Goal: Task Accomplishment & Management: Use online tool/utility

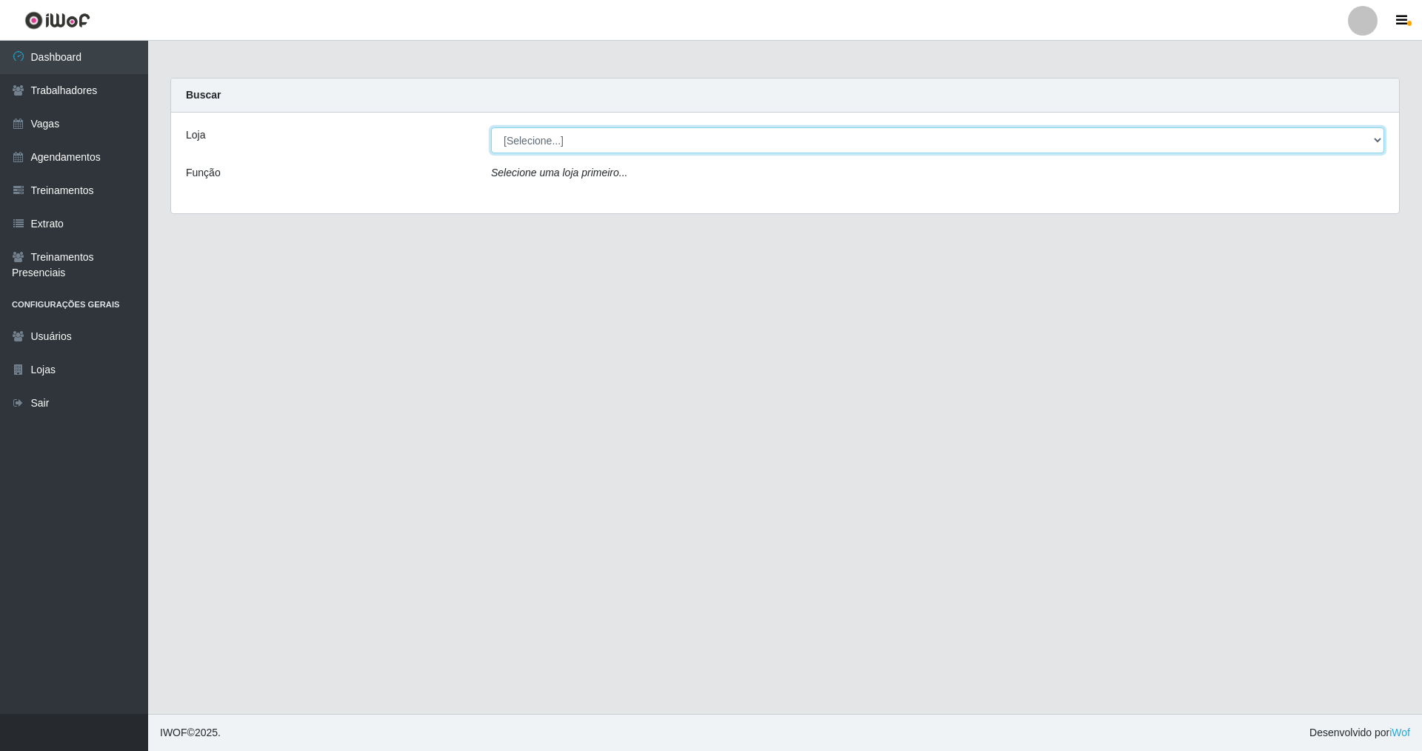
drag, startPoint x: 1379, startPoint y: 136, endPoint x: 1325, endPoint y: 139, distance: 54.1
click at [609, 139] on select "[Selecione...] [GEOGRAPHIC_DATA] [GEOGRAPHIC_DATA]" at bounding box center [937, 140] width 893 height 26
select select "65"
click at [491, 127] on select "[Selecione...] [GEOGRAPHIC_DATA] [GEOGRAPHIC_DATA]" at bounding box center [937, 140] width 893 height 26
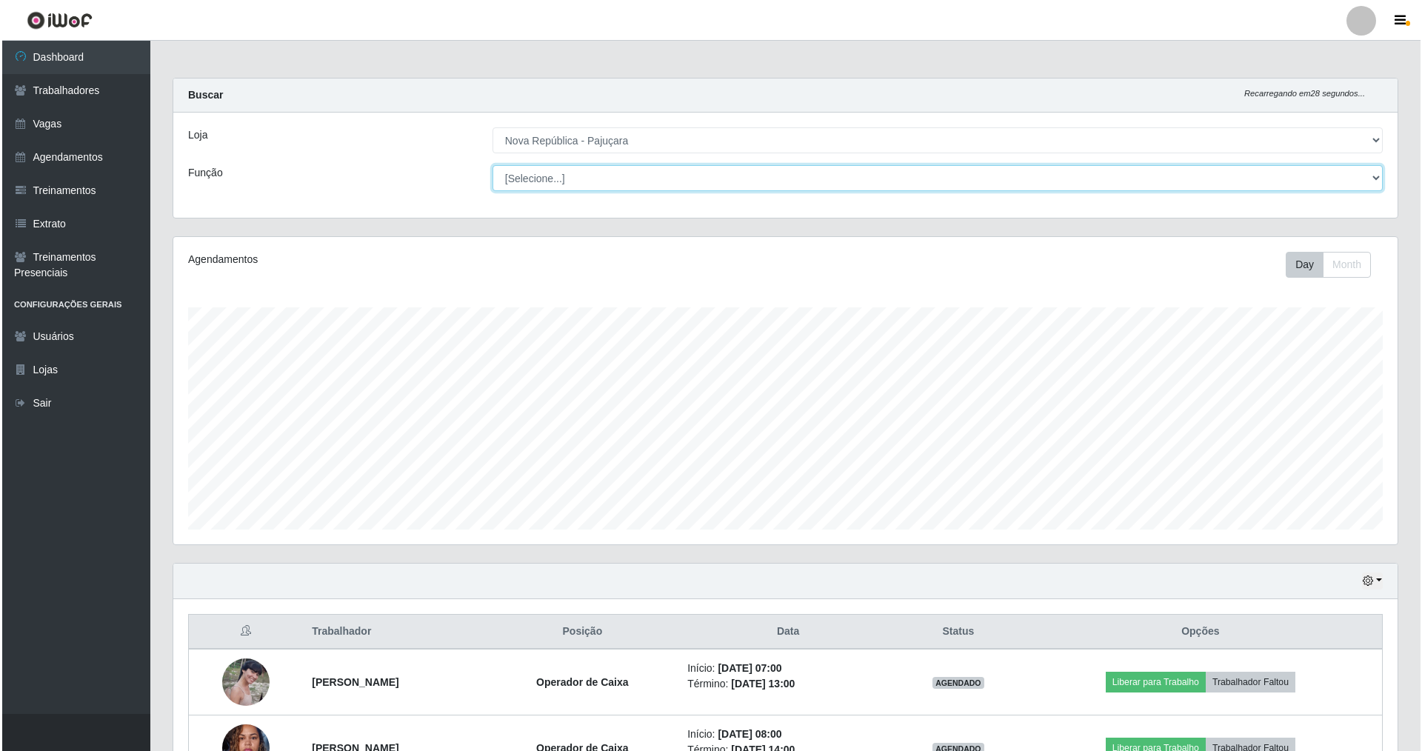
scroll to position [307, 1224]
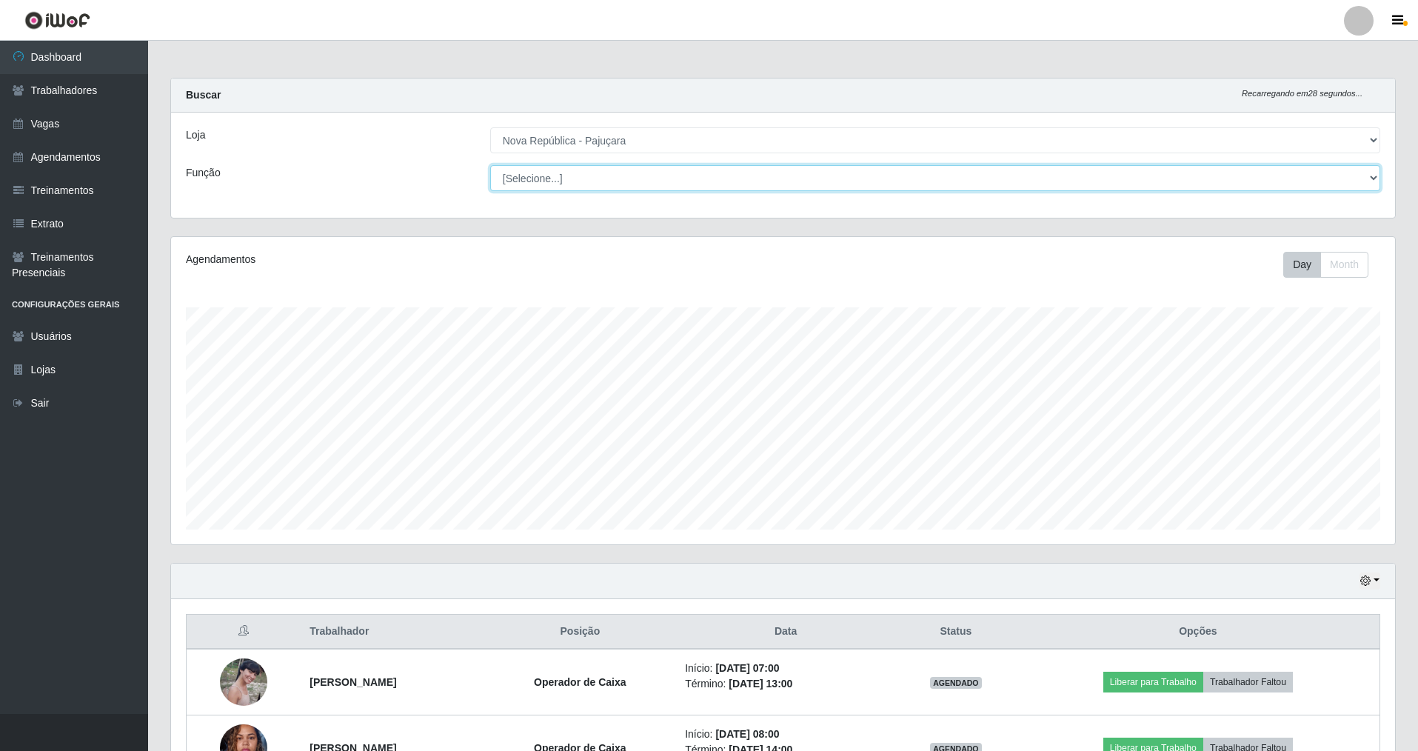
drag, startPoint x: 1377, startPoint y: 177, endPoint x: 1012, endPoint y: 164, distance: 366.0
click at [609, 171] on select "[Selecione...] Balconista Operador de Caixa Repositor" at bounding box center [935, 178] width 890 height 26
select select "22"
click at [491, 165] on select "[Selecione...] Balconista Operador de Caixa Repositor" at bounding box center [935, 178] width 890 height 26
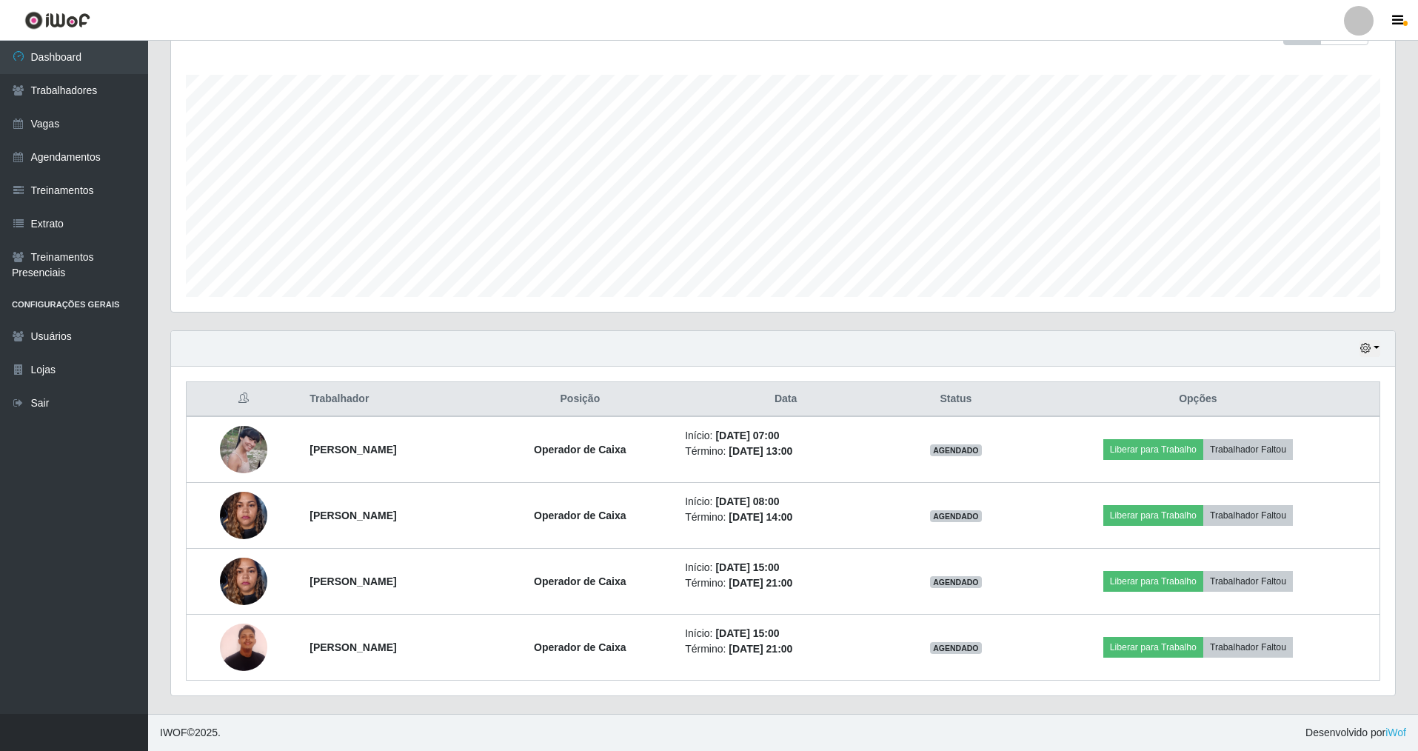
scroll to position [0, 0]
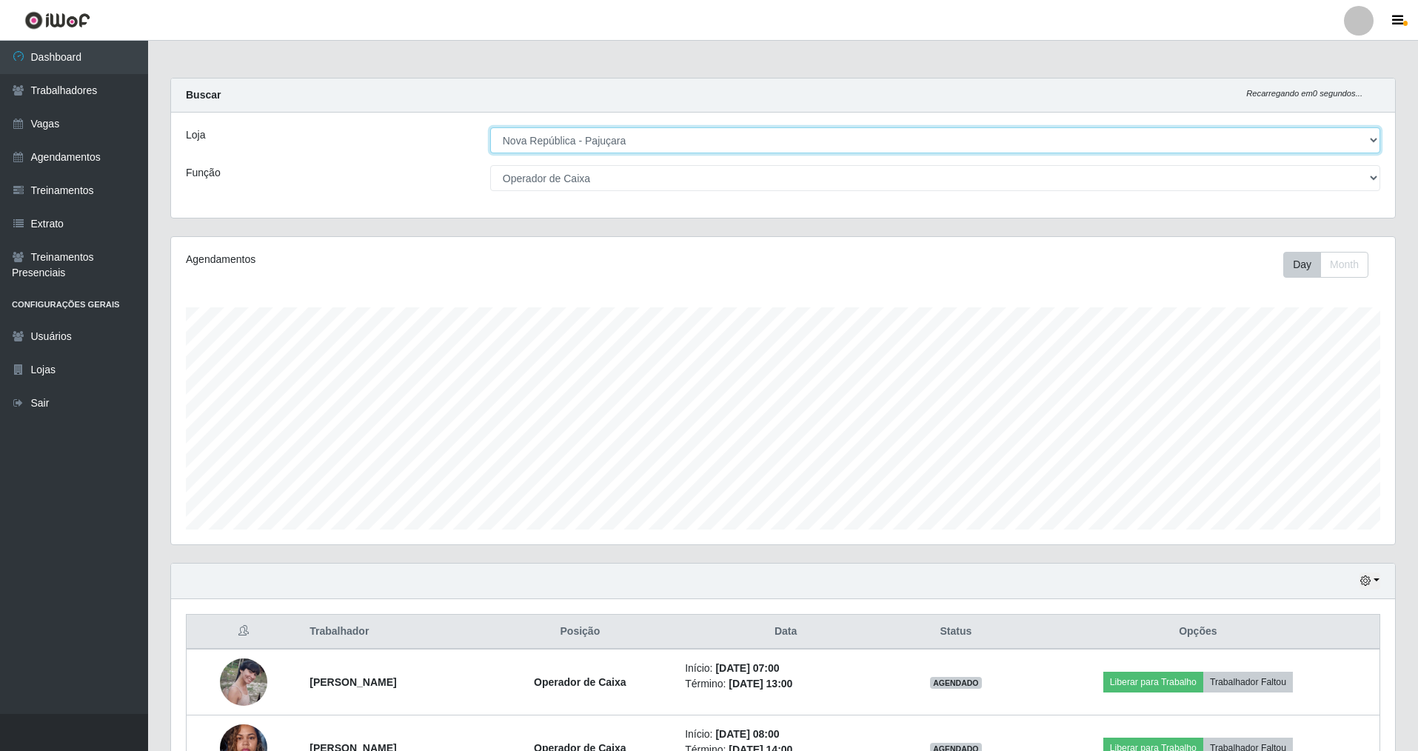
drag, startPoint x: 1374, startPoint y: 136, endPoint x: 1248, endPoint y: 116, distance: 127.5
click at [609, 123] on div "Loja [Selecione...] Nova República - Pajuçara Nova República - Pompeia Função […" at bounding box center [783, 165] width 1224 height 105
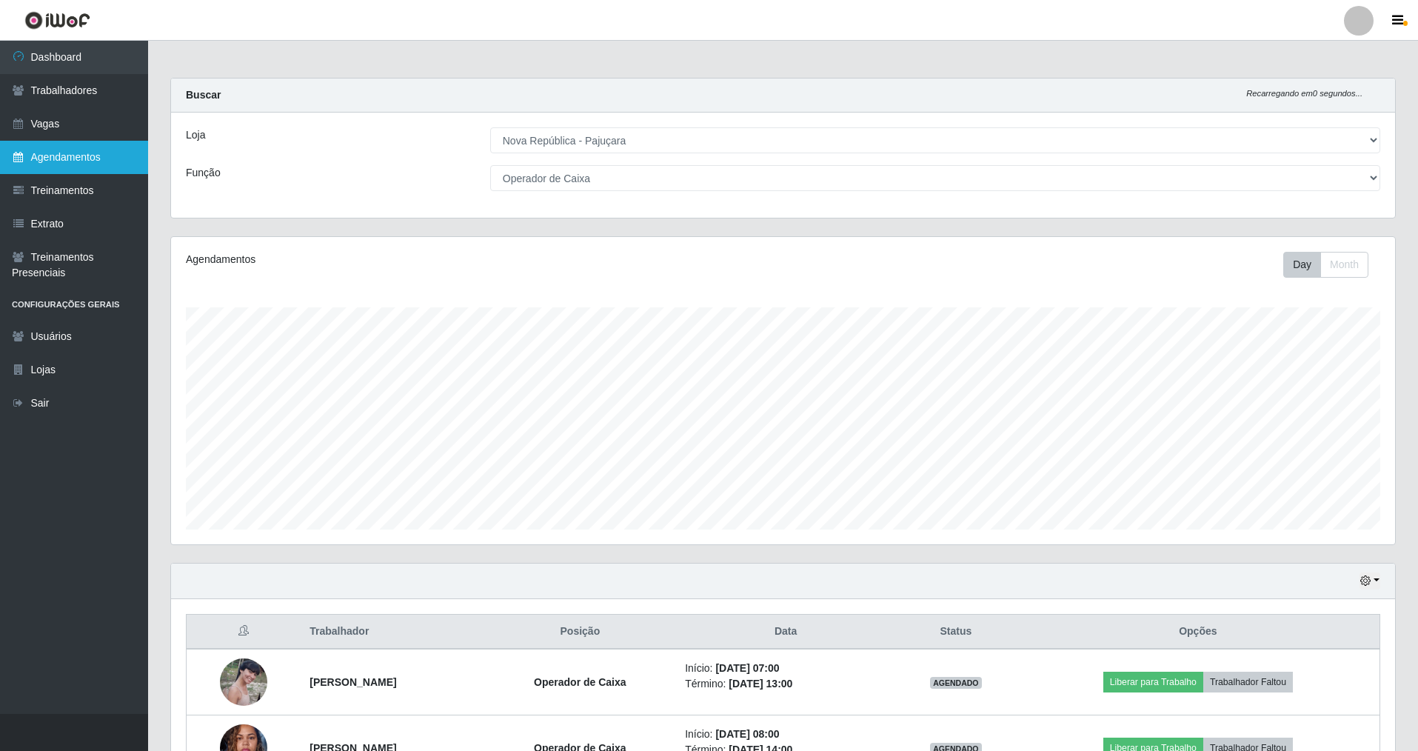
click at [76, 156] on link "Agendamentos" at bounding box center [74, 157] width 148 height 33
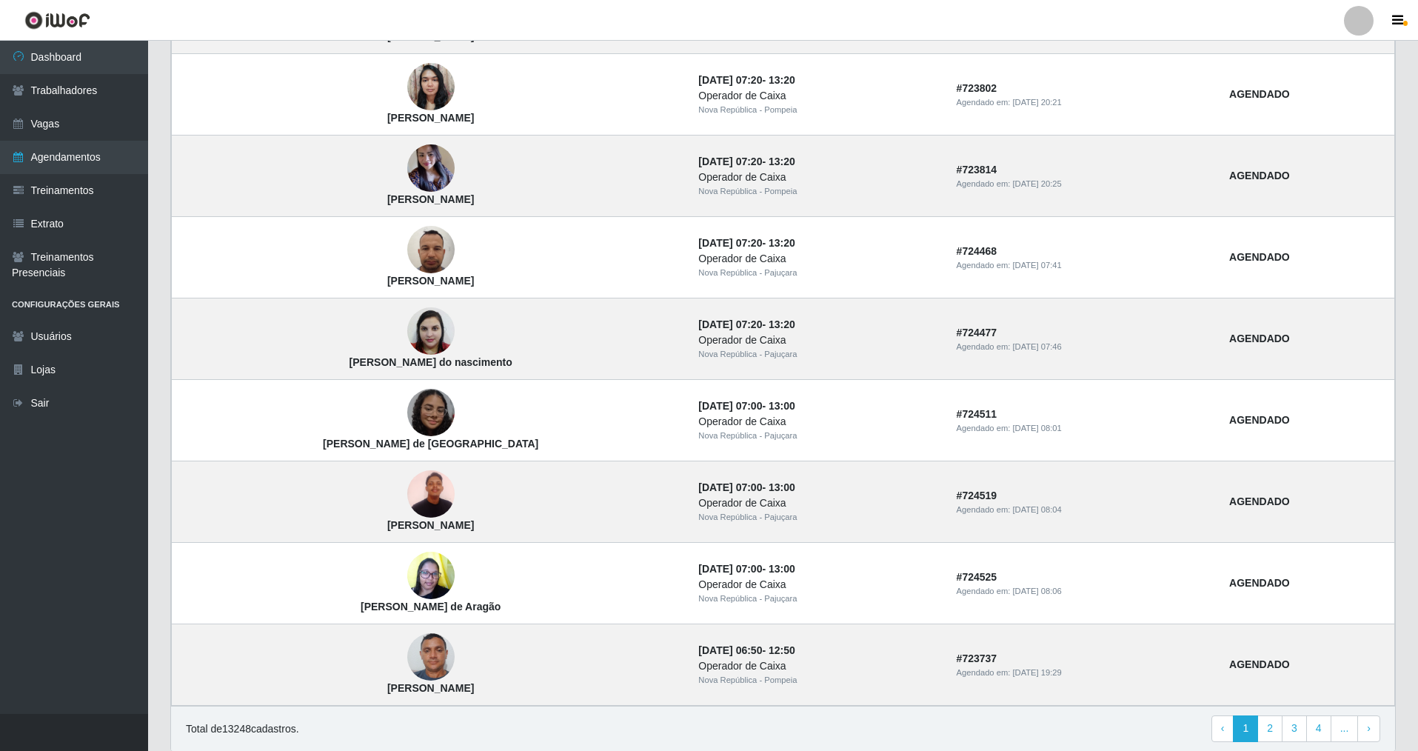
scroll to position [795, 0]
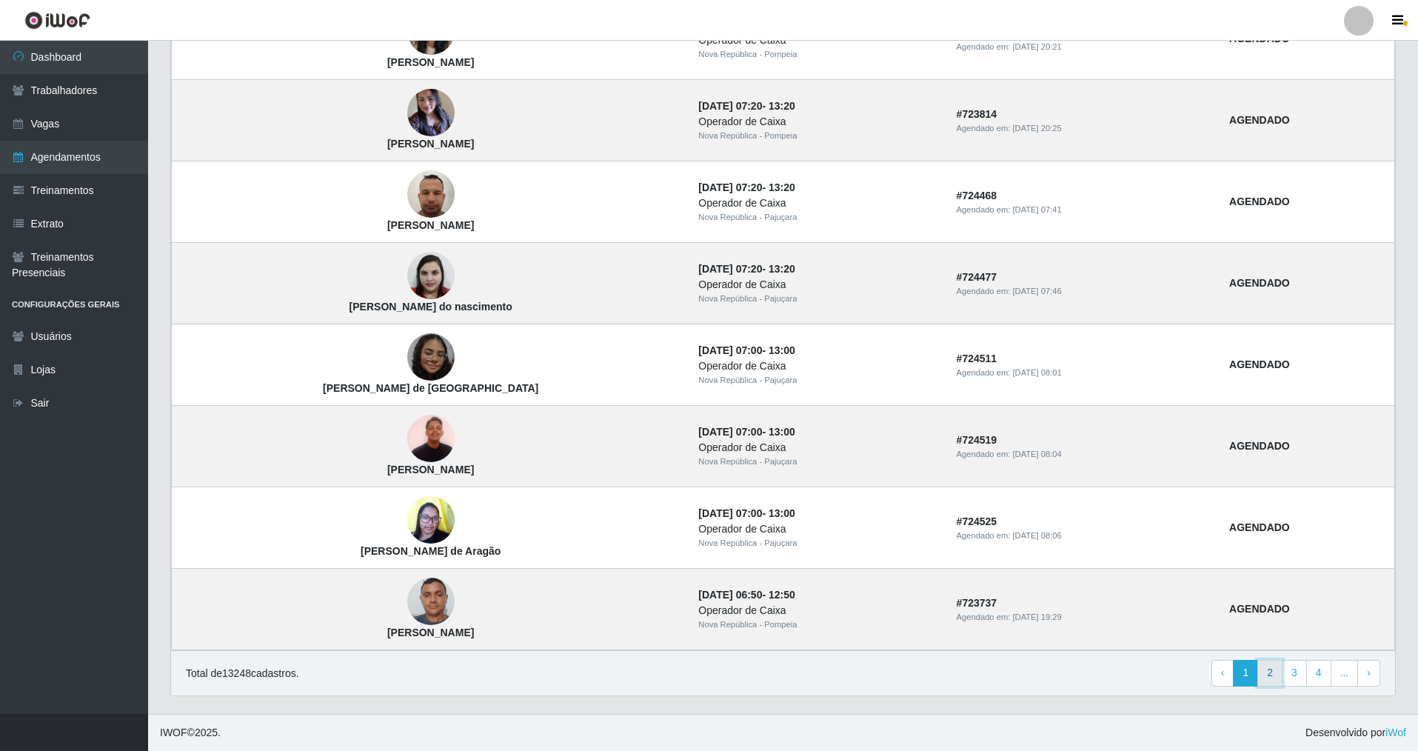
click at [609, 540] on link "2" at bounding box center [1269, 673] width 25 height 27
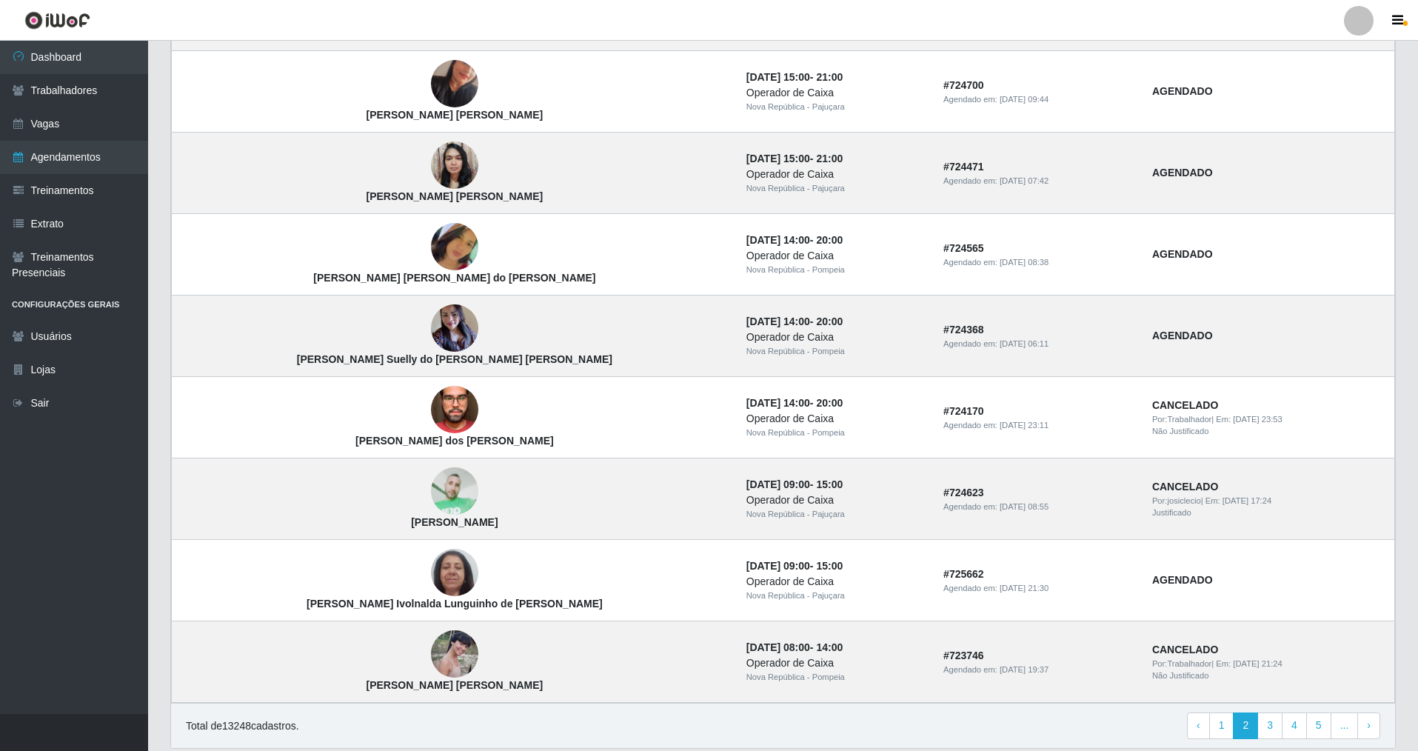
scroll to position [795, 0]
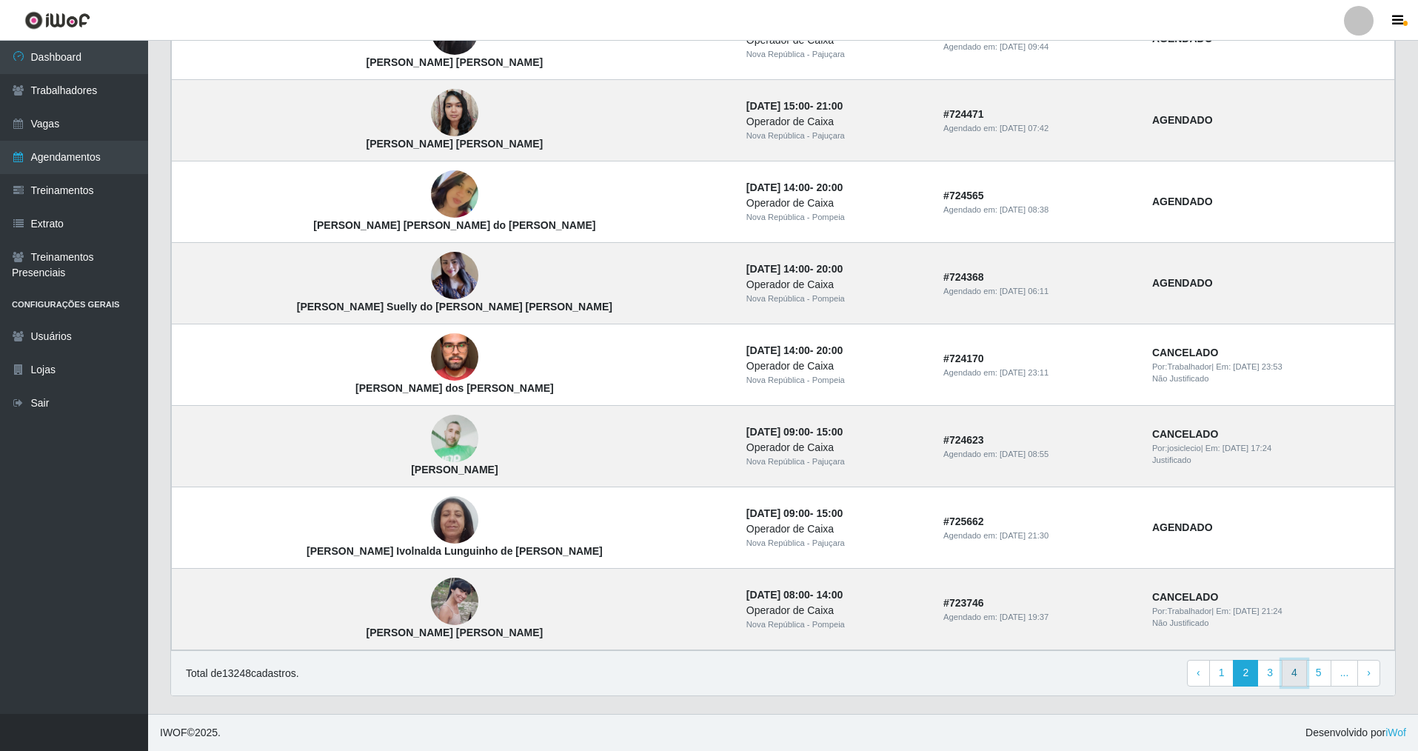
click at [1296, 680] on link "4" at bounding box center [1294, 673] width 25 height 27
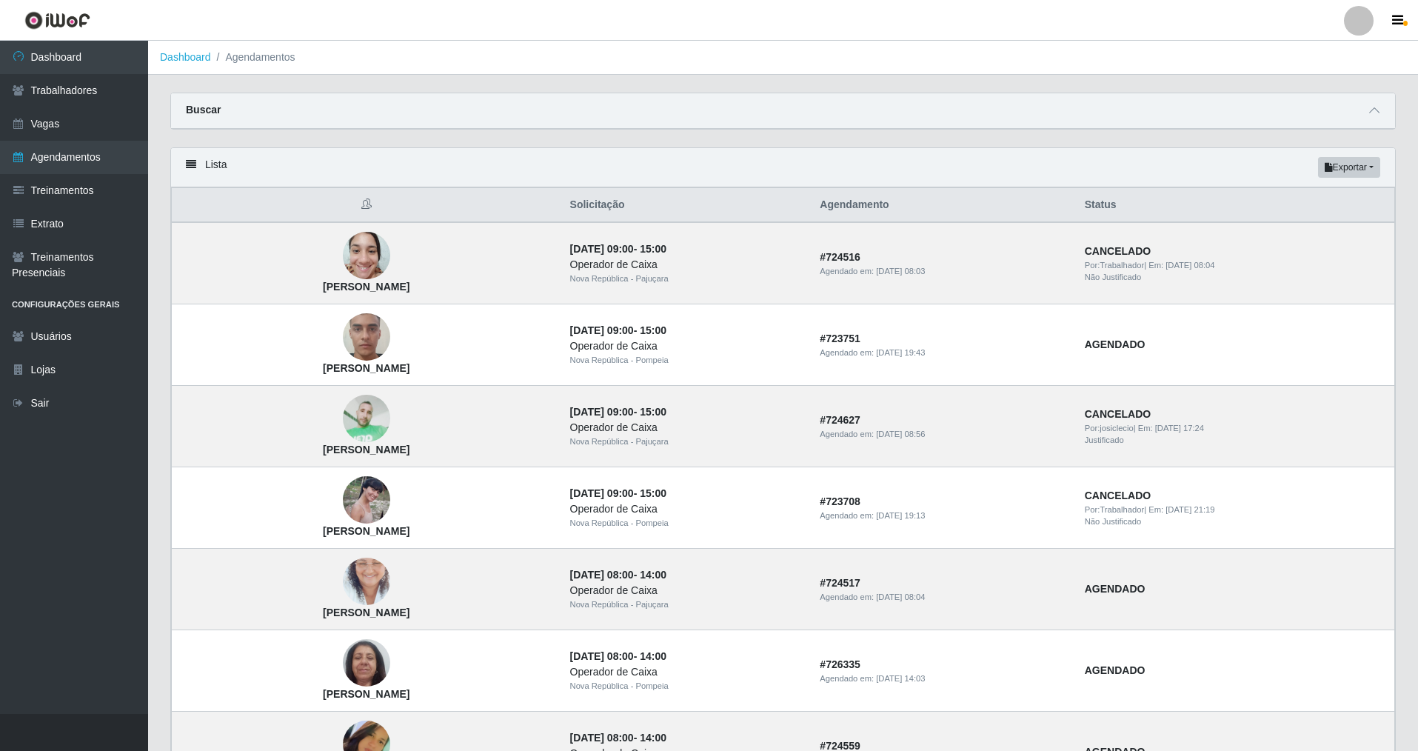
drag, startPoint x: 1414, startPoint y: 315, endPoint x: 1421, endPoint y: 366, distance: 50.8
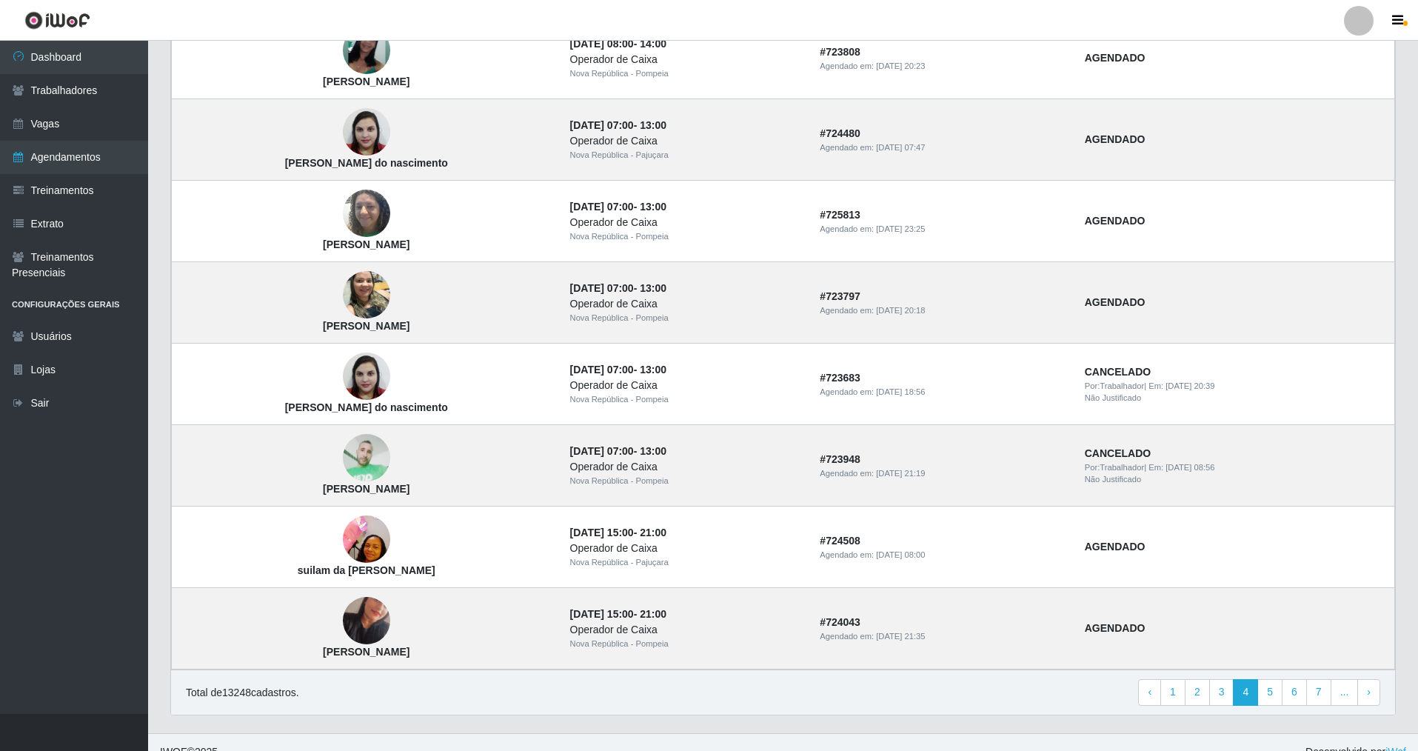
scroll to position [795, 0]
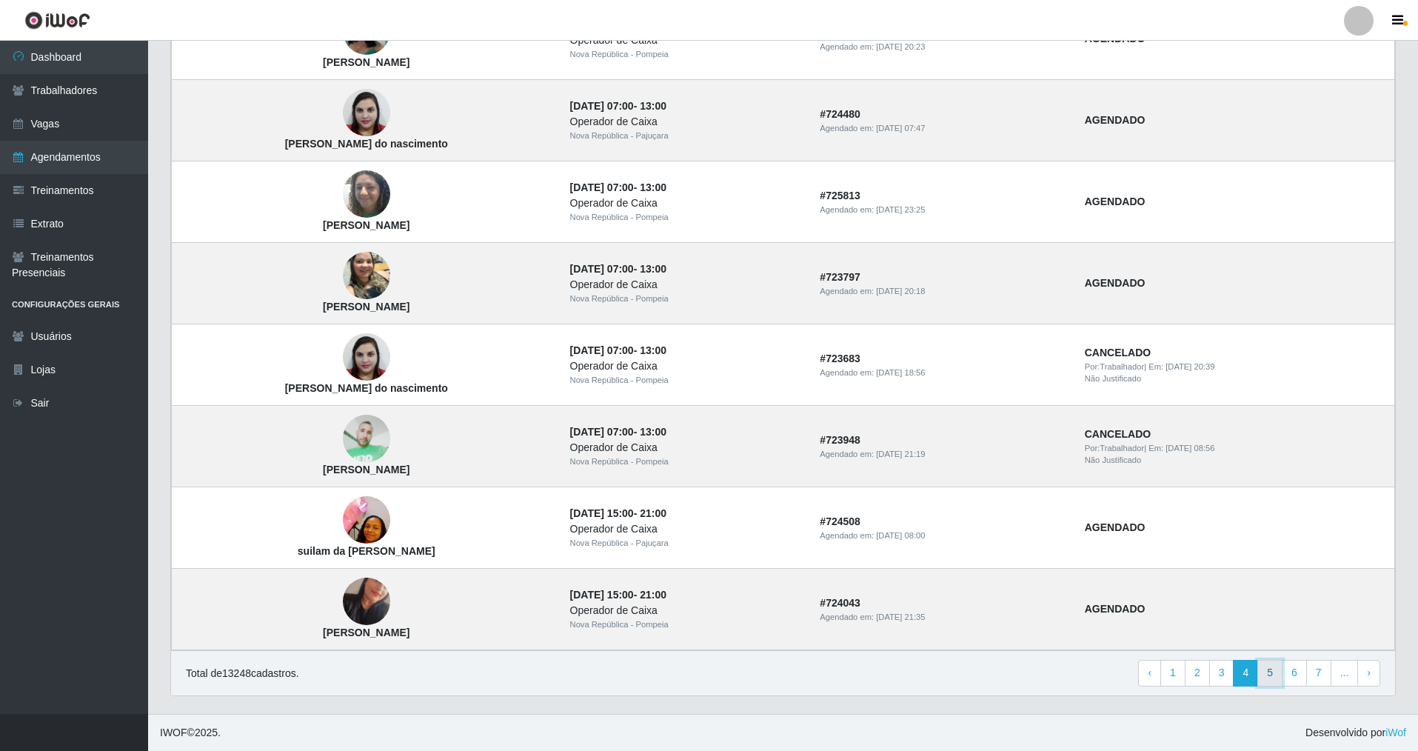
click at [1276, 676] on link "5" at bounding box center [1269, 673] width 25 height 27
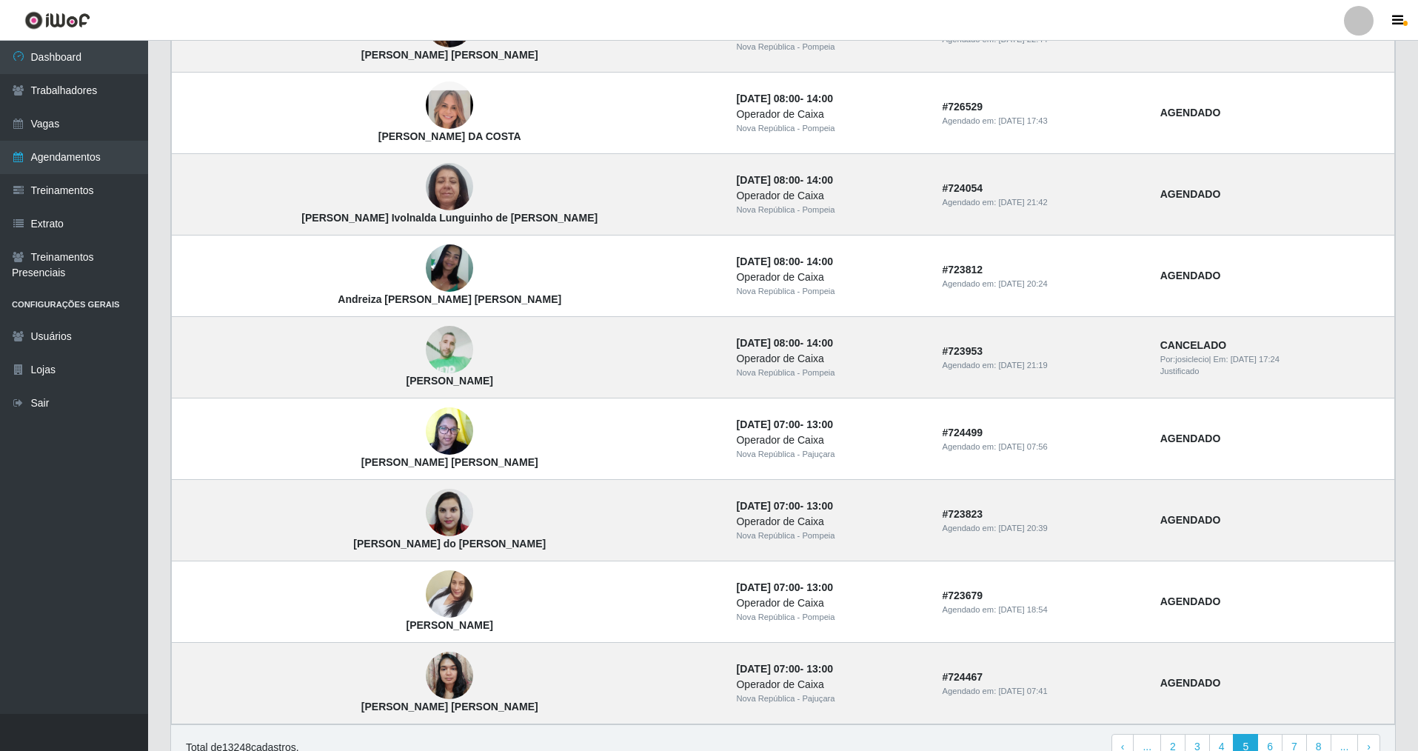
scroll to position [795, 0]
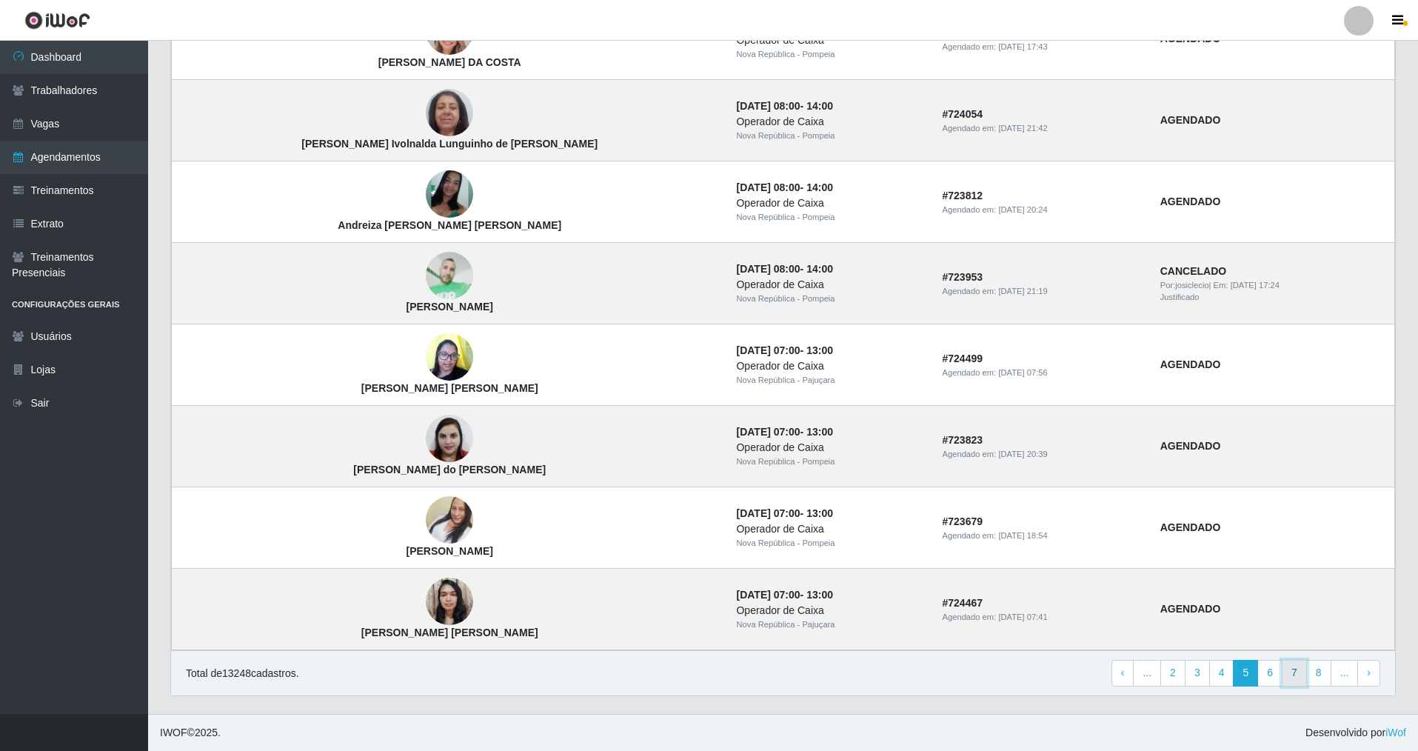
click at [1303, 675] on link "7" at bounding box center [1294, 673] width 25 height 27
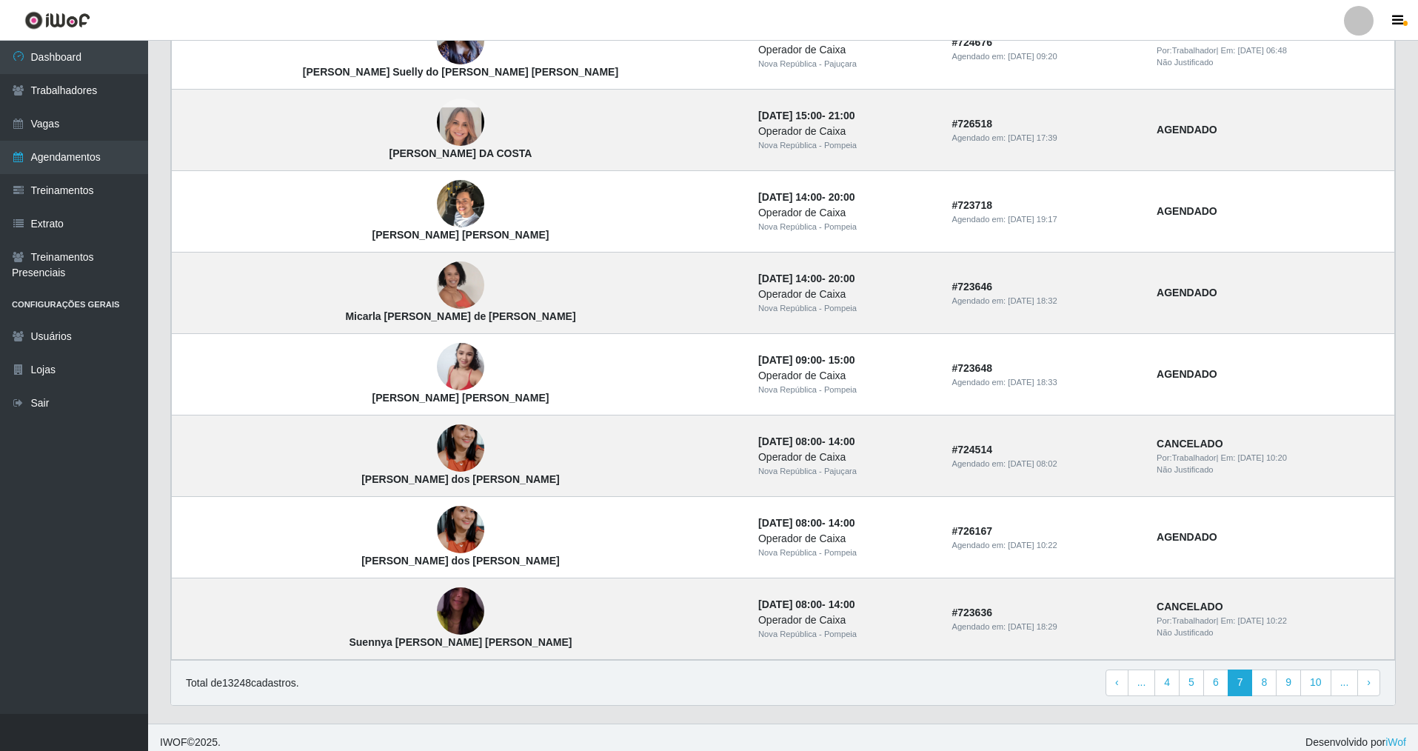
scroll to position [795, 0]
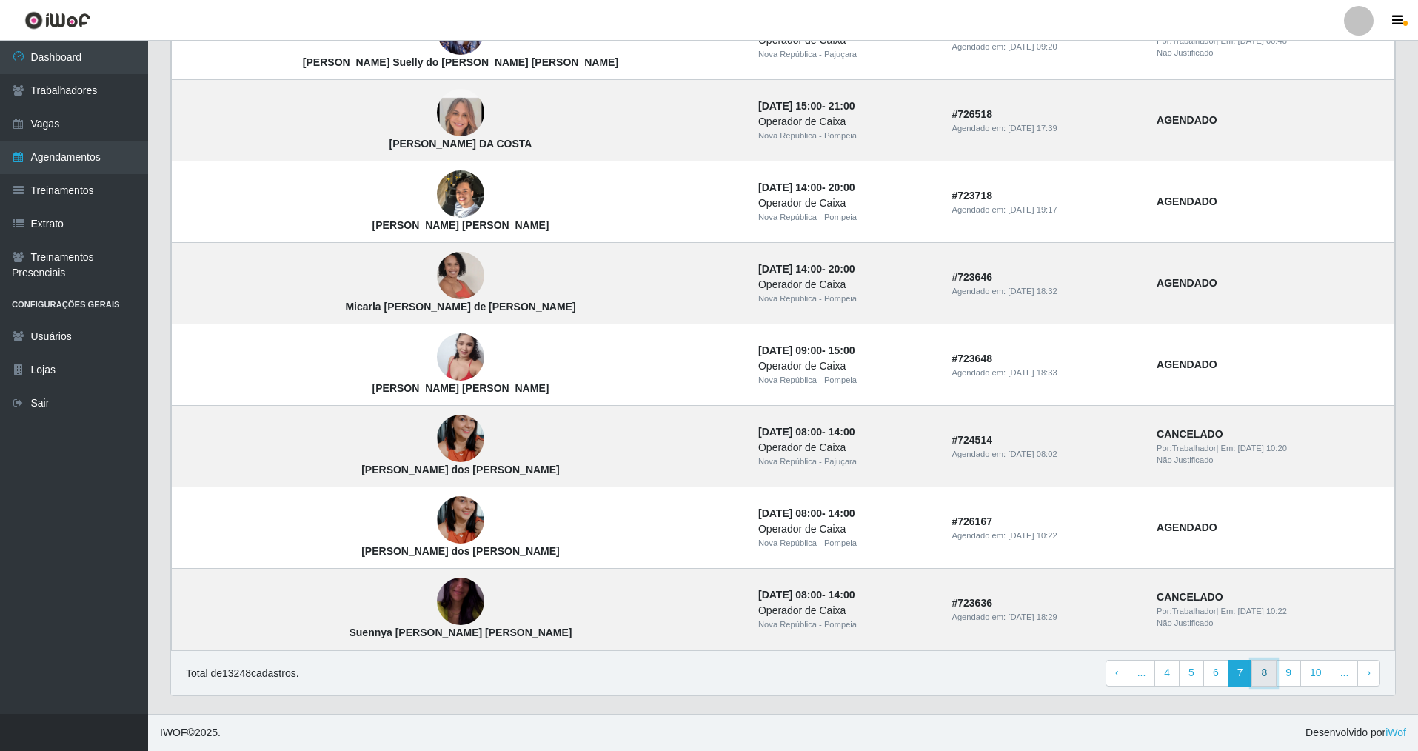
click at [1270, 684] on link "8" at bounding box center [1263, 673] width 25 height 27
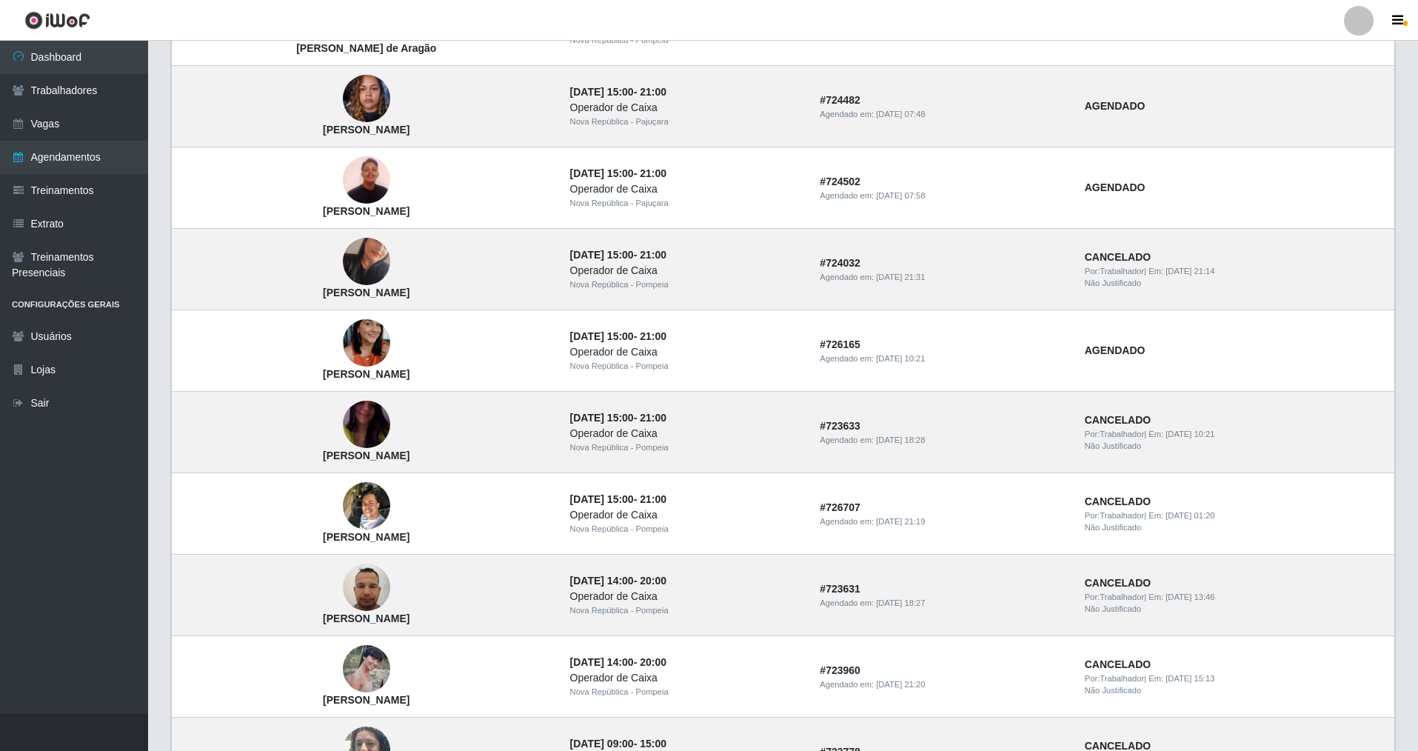
scroll to position [474, 0]
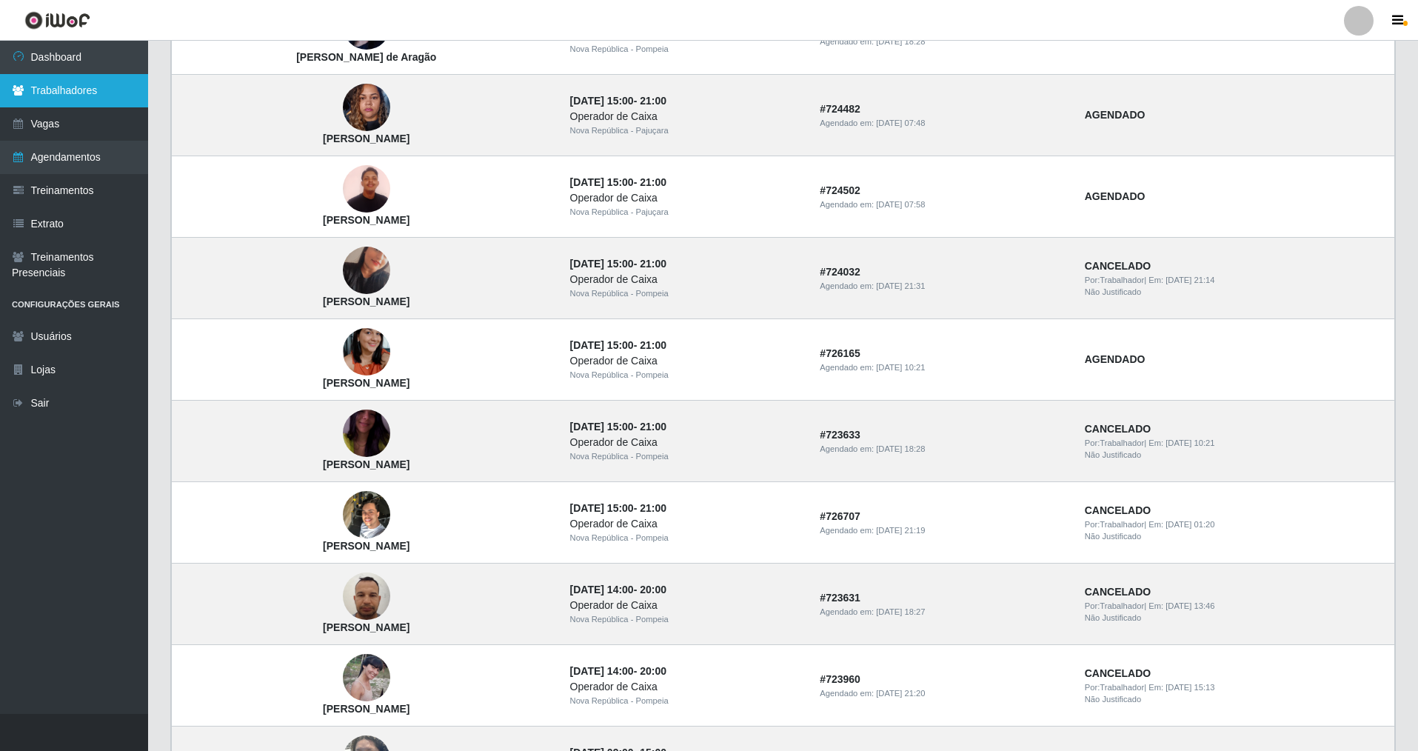
click at [117, 89] on link "Trabalhadores" at bounding box center [74, 90] width 148 height 33
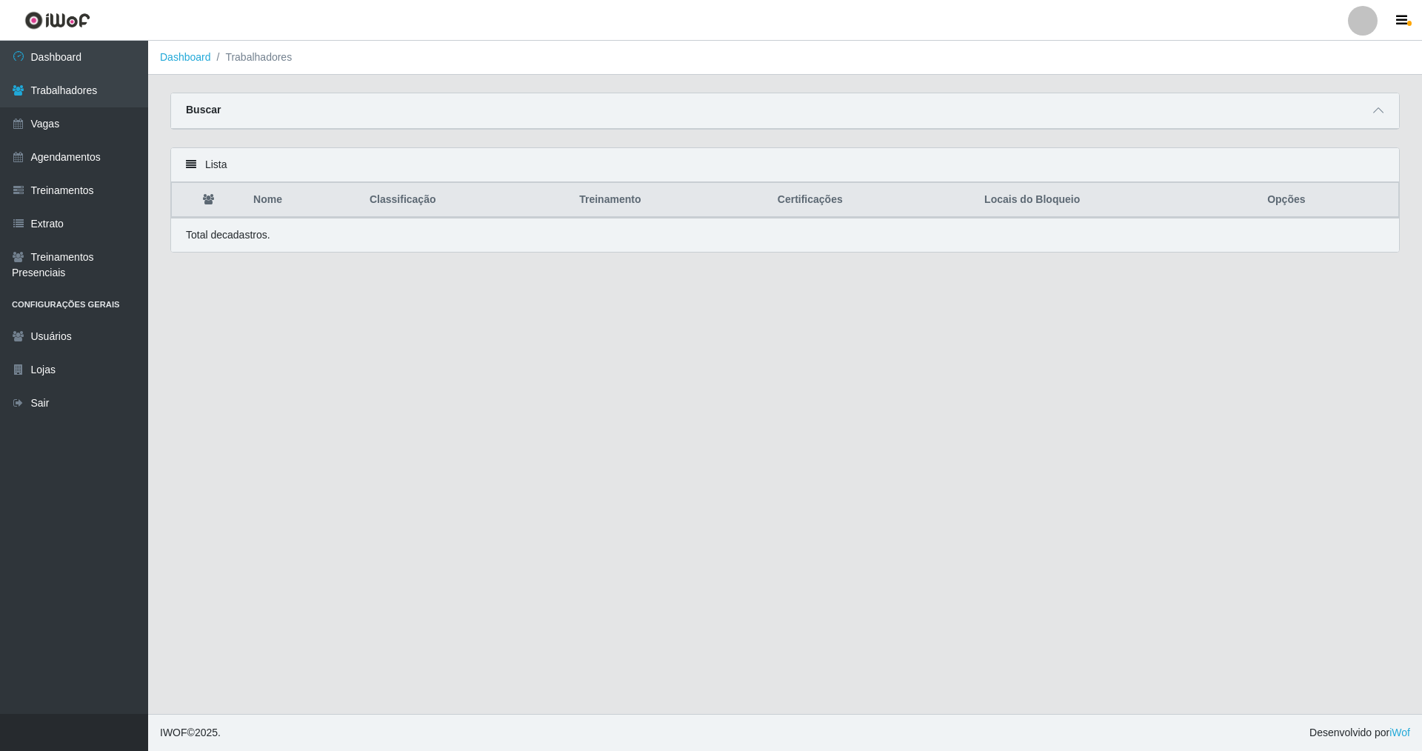
drag, startPoint x: 1376, startPoint y: 110, endPoint x: 1321, endPoint y: 107, distance: 54.8
click at [1348, 110] on div "Buscar" at bounding box center [785, 111] width 1228 height 36
click at [1372, 110] on span at bounding box center [1378, 110] width 18 height 17
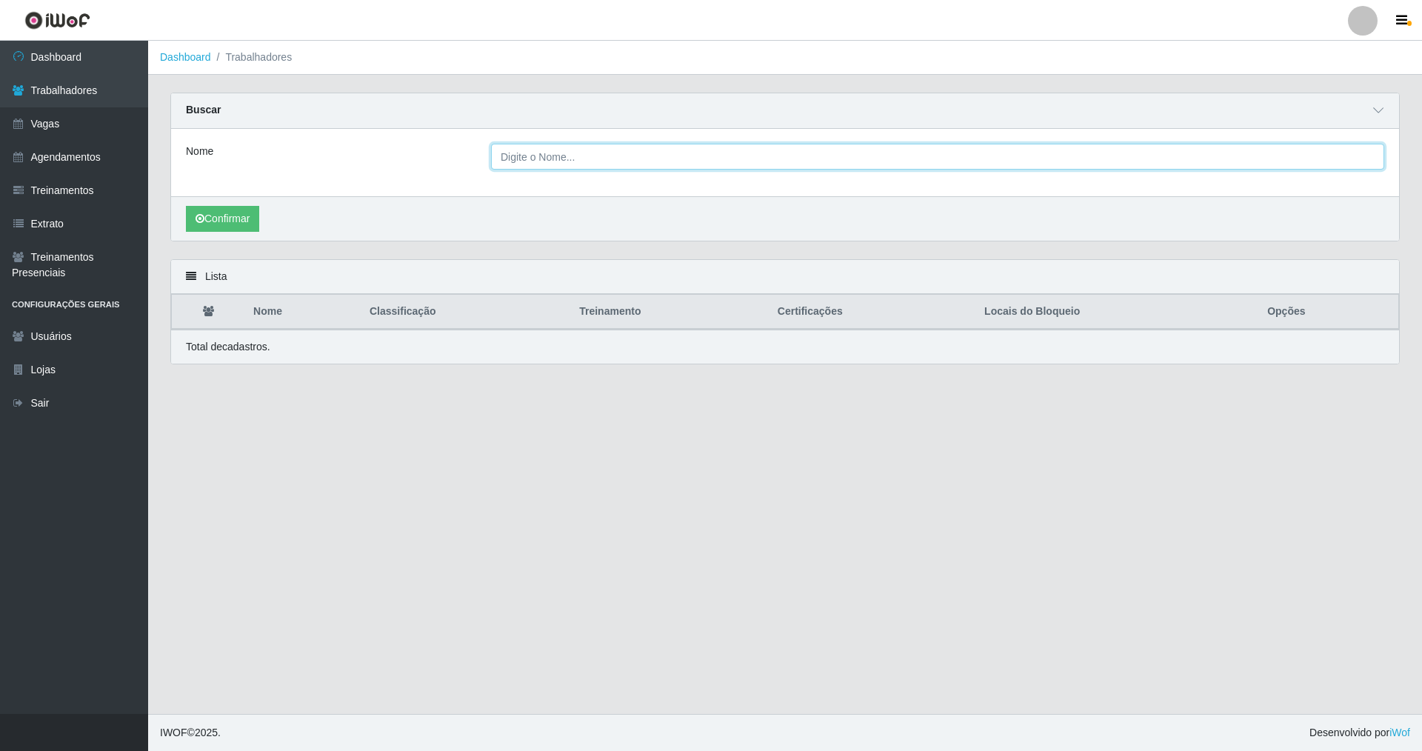
click at [523, 165] on input "Nome" at bounding box center [937, 157] width 893 height 26
type input "SUEN"
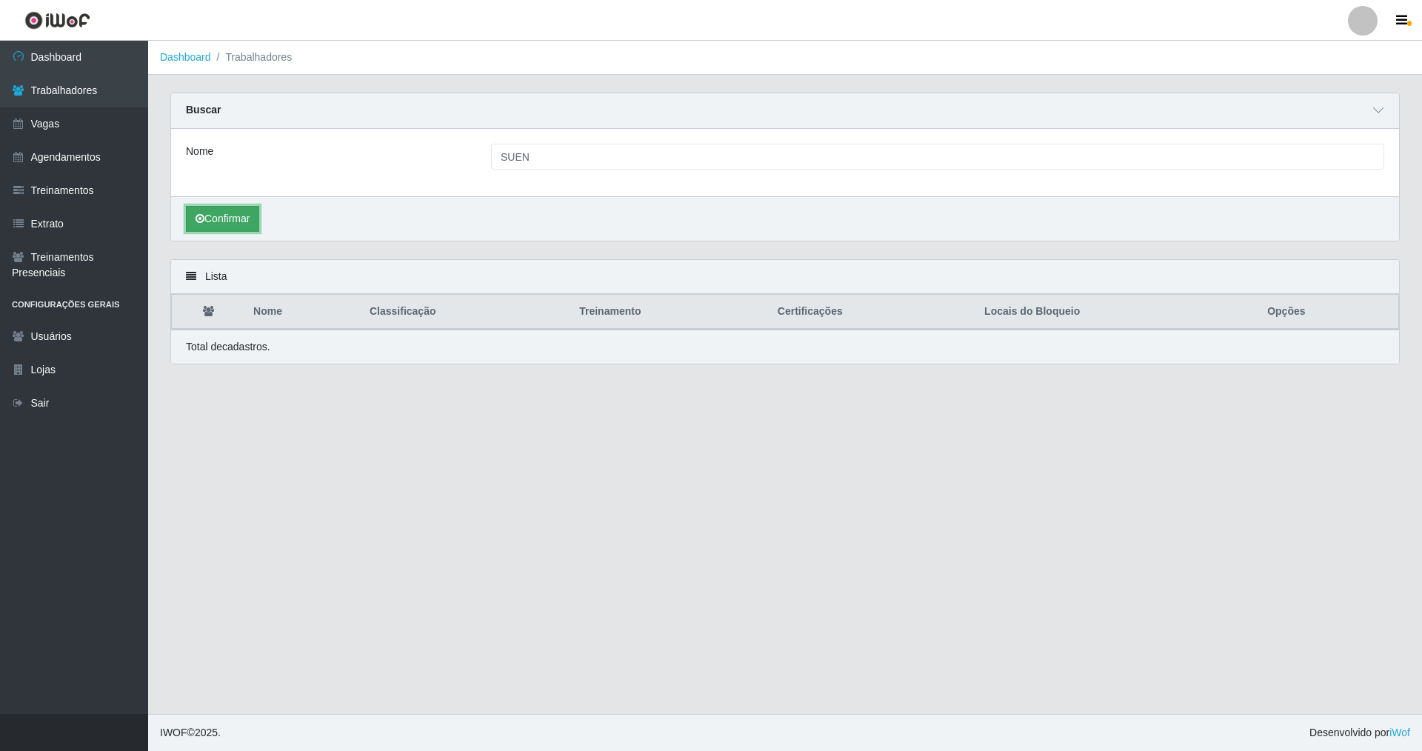
click at [242, 217] on button "Confirmar" at bounding box center [222, 219] width 73 height 26
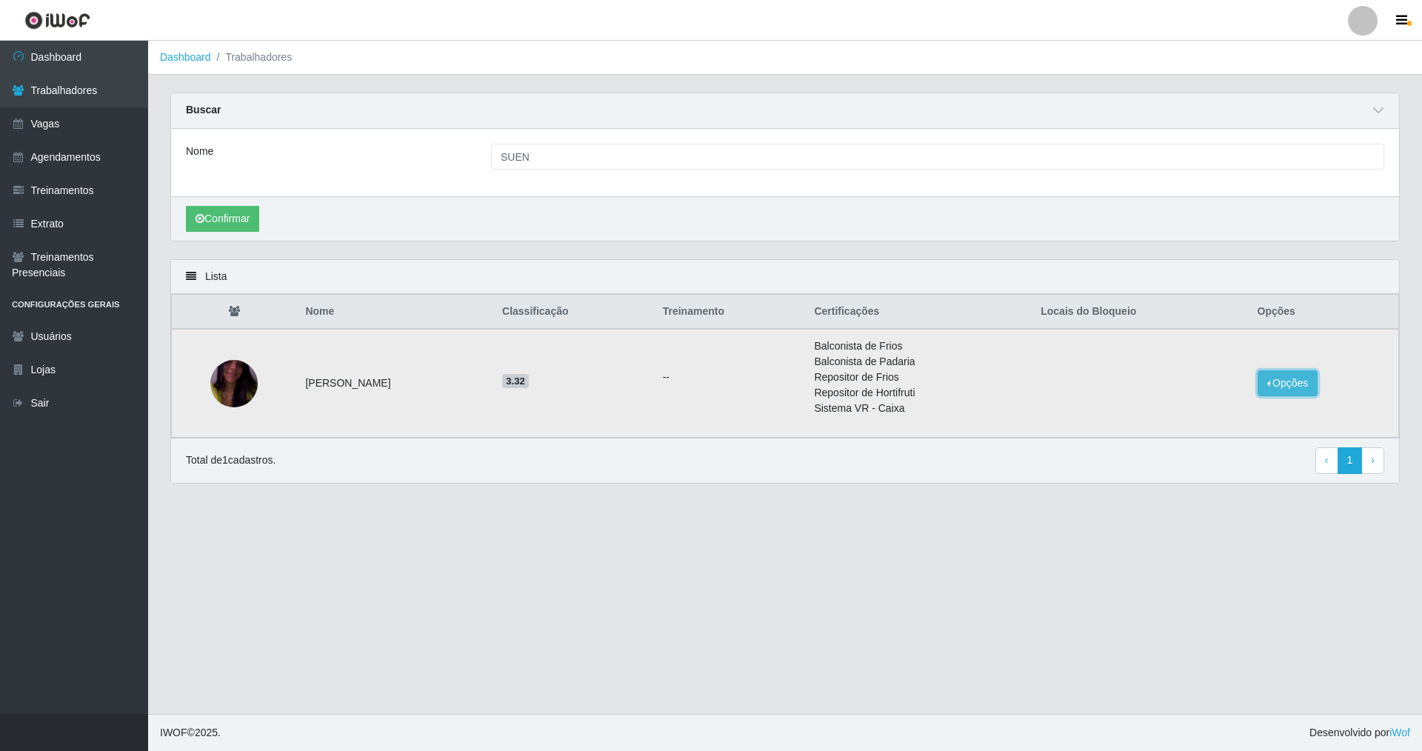
click at [1295, 383] on button "Opções" at bounding box center [1287, 383] width 61 height 26
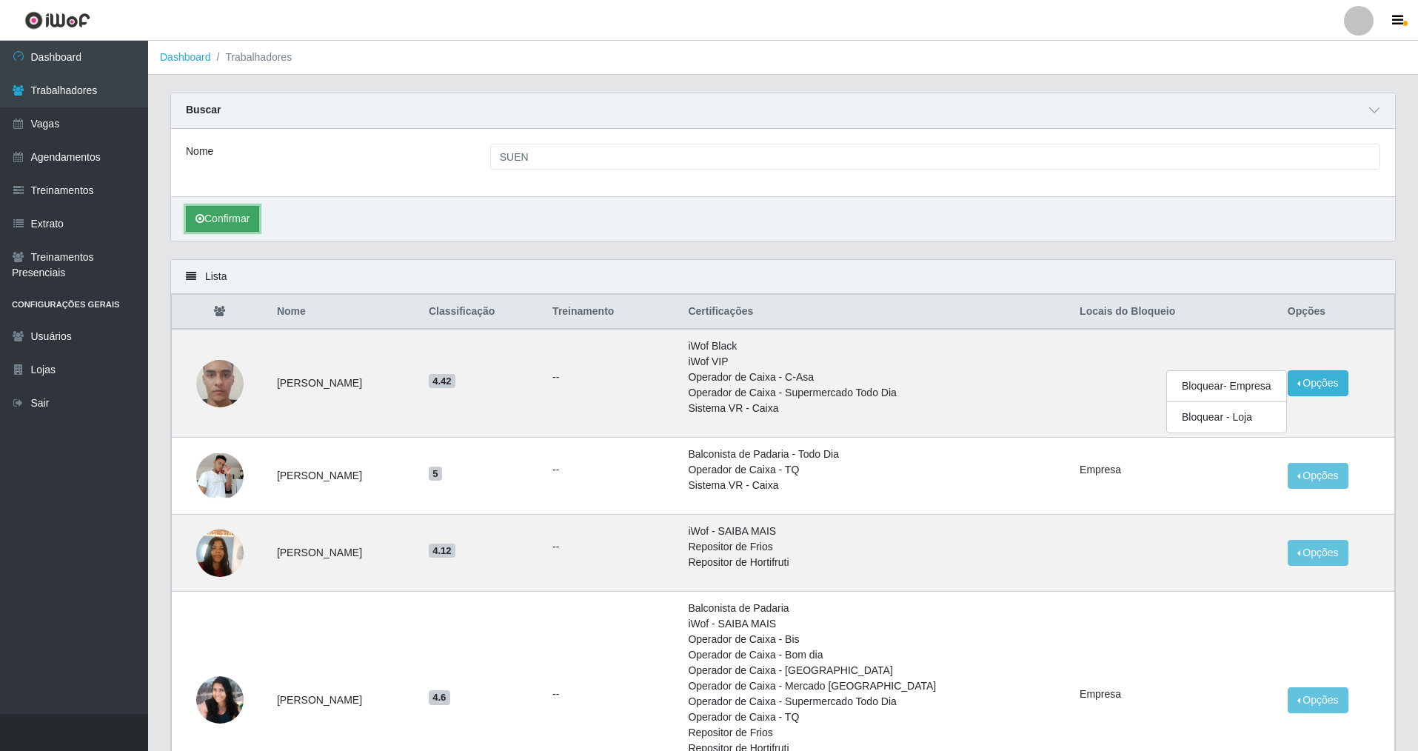
click at [249, 222] on button "Confirmar" at bounding box center [222, 219] width 73 height 26
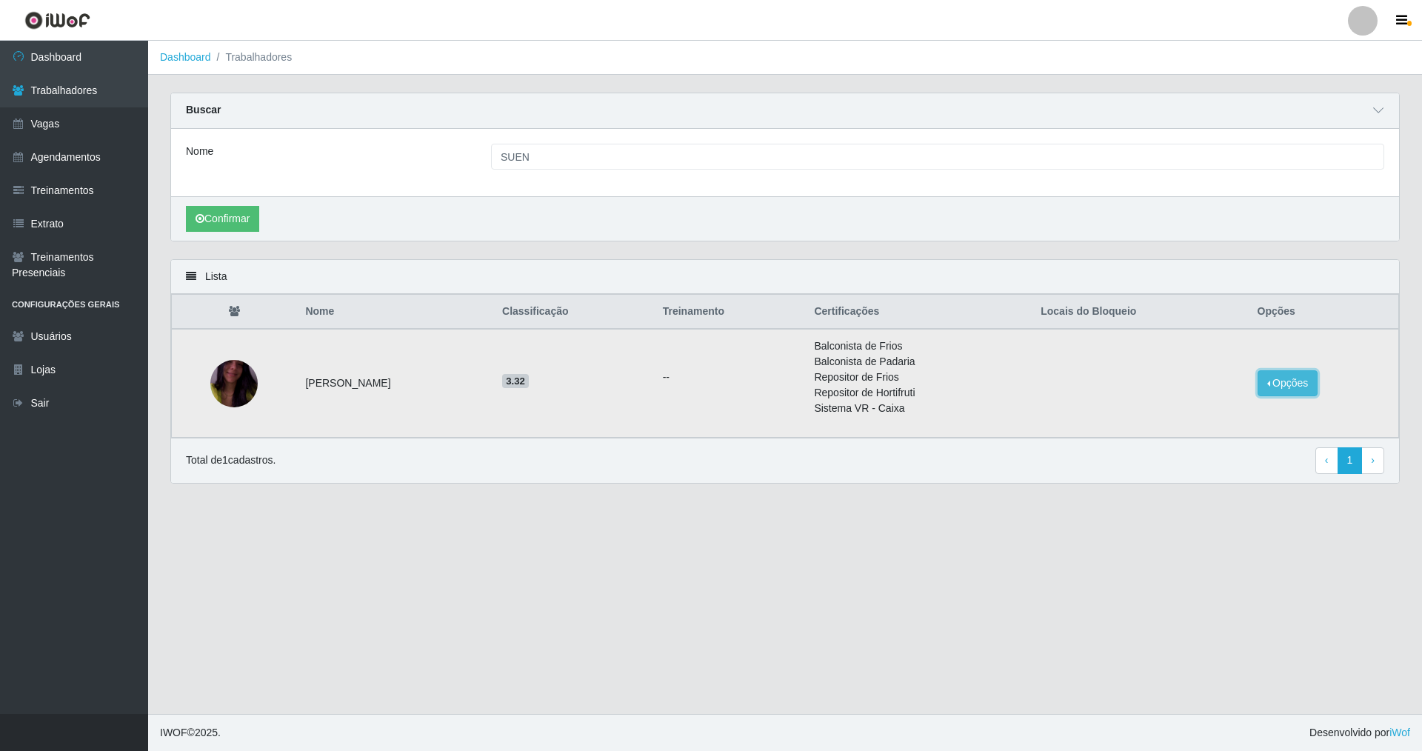
drag, startPoint x: 1288, startPoint y: 374, endPoint x: 1281, endPoint y: 383, distance: 11.6
click at [1287, 379] on button "Opções" at bounding box center [1287, 383] width 61 height 26
click at [1197, 393] on button "Bloquear - Empresa" at bounding box center [1196, 386] width 119 height 31
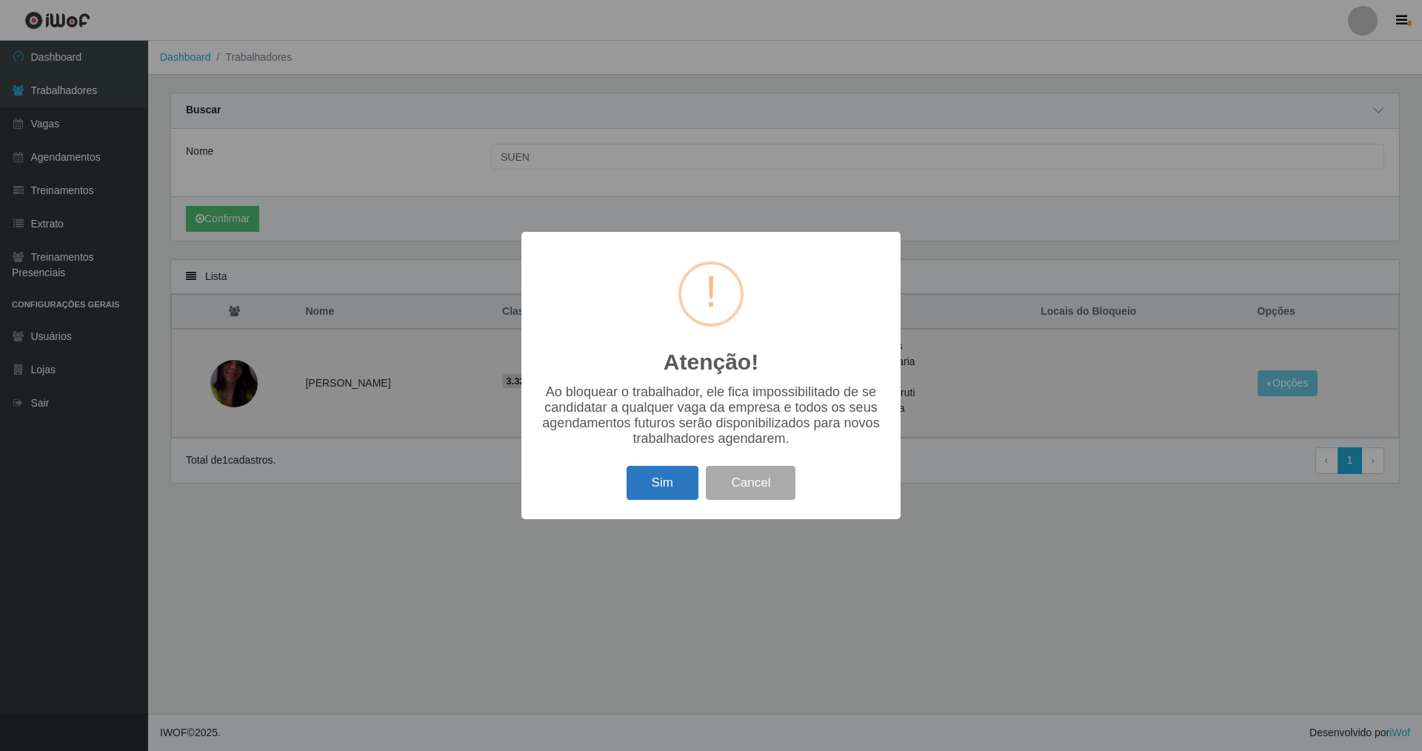
click at [661, 493] on button "Sim" at bounding box center [662, 483] width 72 height 35
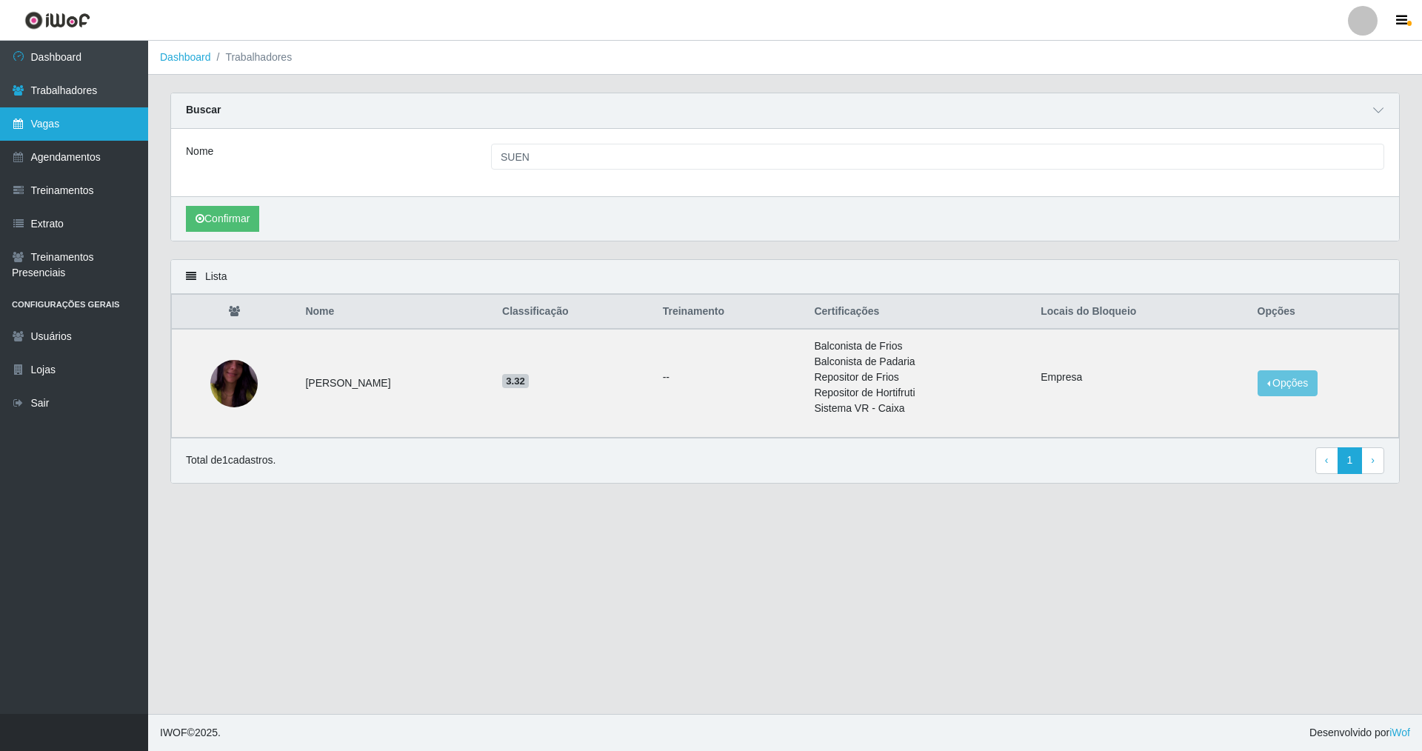
click at [58, 121] on link "Vagas" at bounding box center [74, 123] width 148 height 33
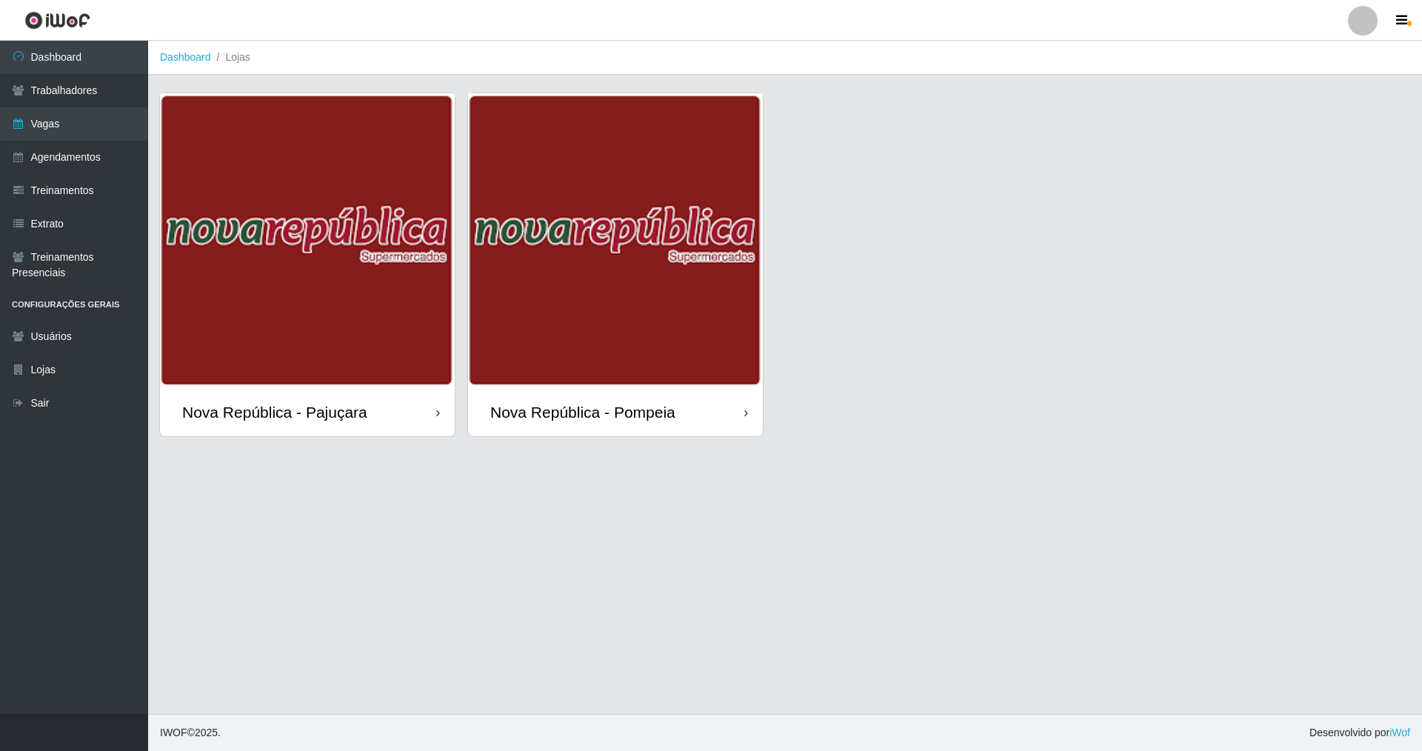
click at [630, 411] on div "Nova República - Pompeia" at bounding box center [582, 412] width 185 height 19
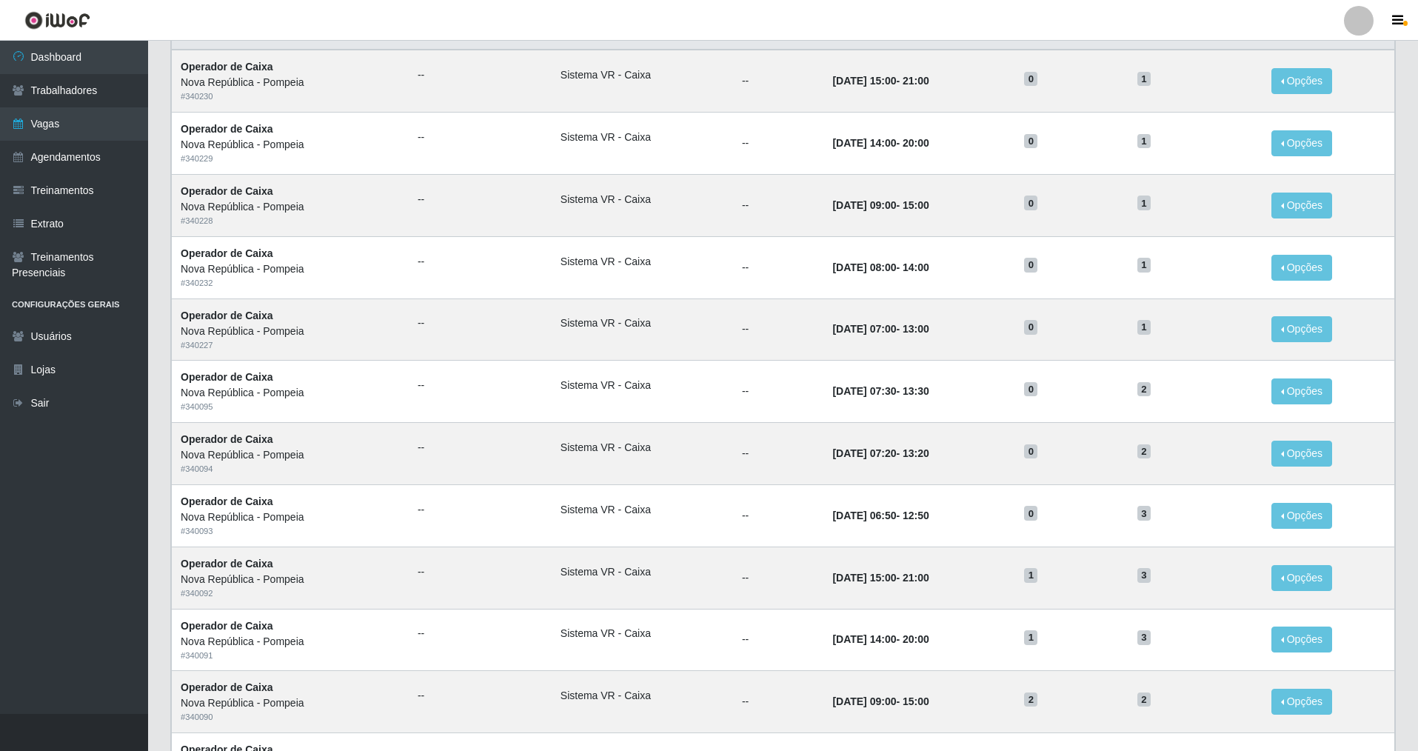
scroll to position [504, 0]
